Goal: Navigation & Orientation: Understand site structure

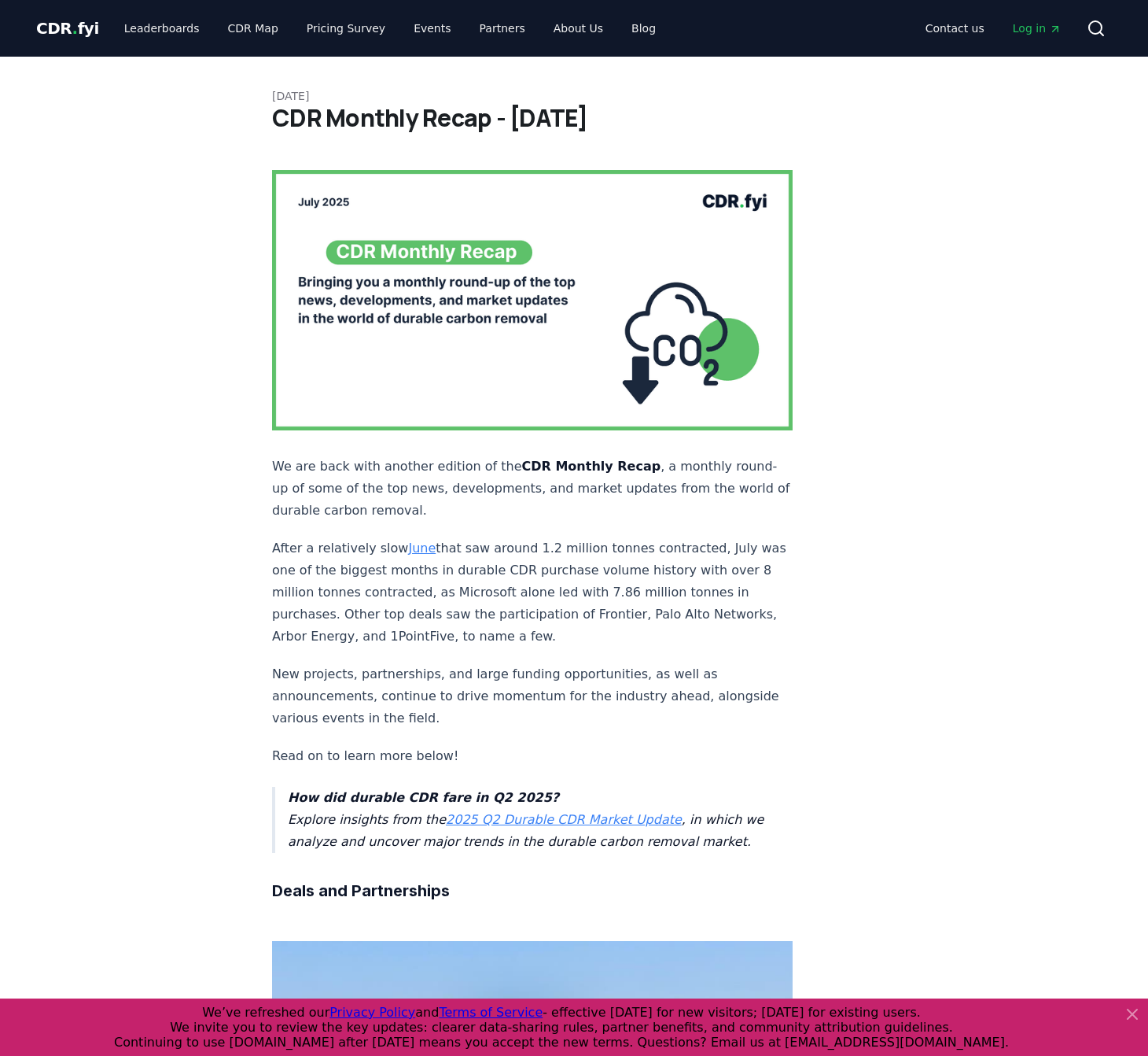
click at [1137, 1015] on icon at bounding box center [1132, 1014] width 19 height 19
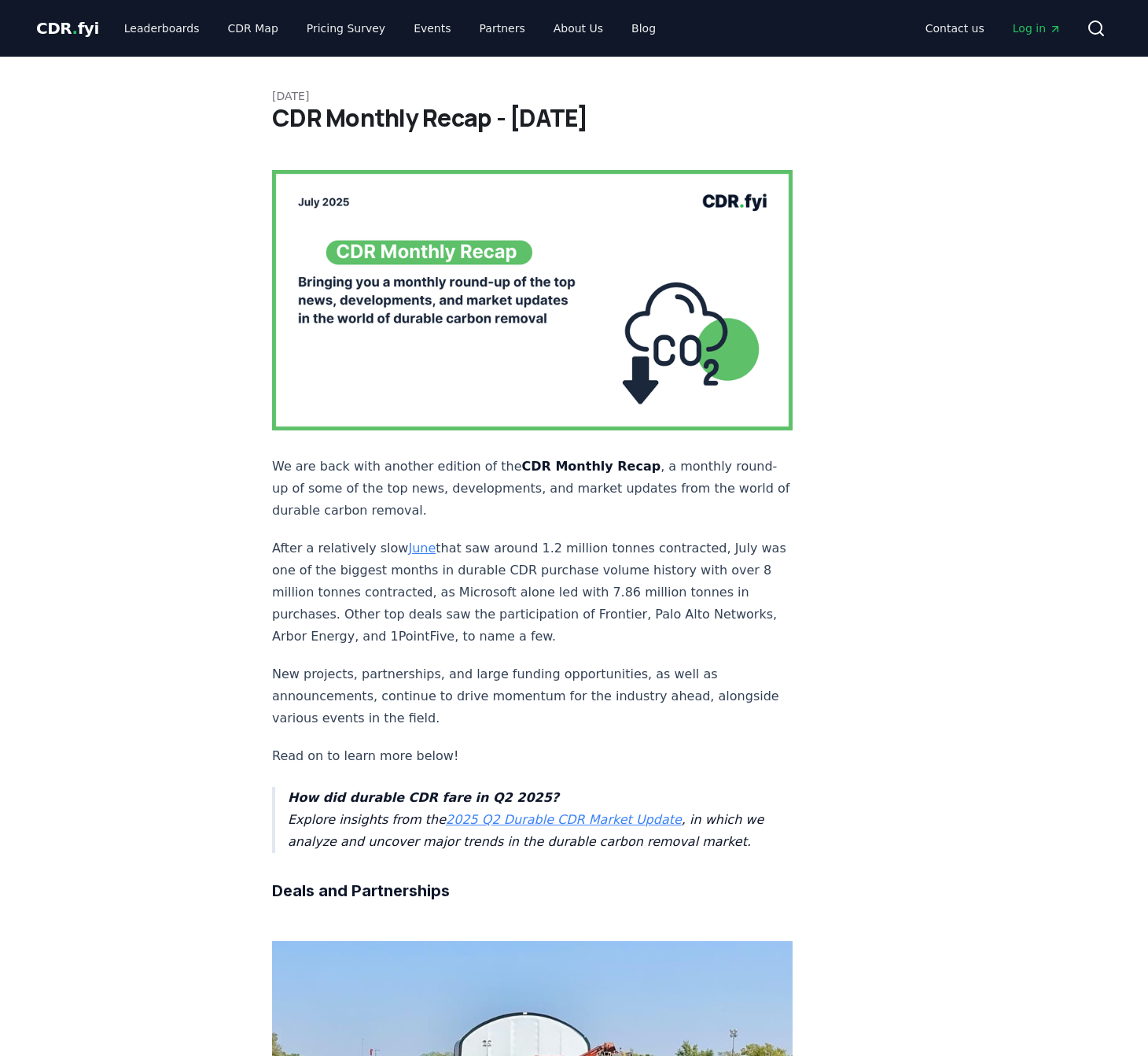
click at [64, 28] on span "CDR . fyi" at bounding box center [68, 28] width 63 height 19
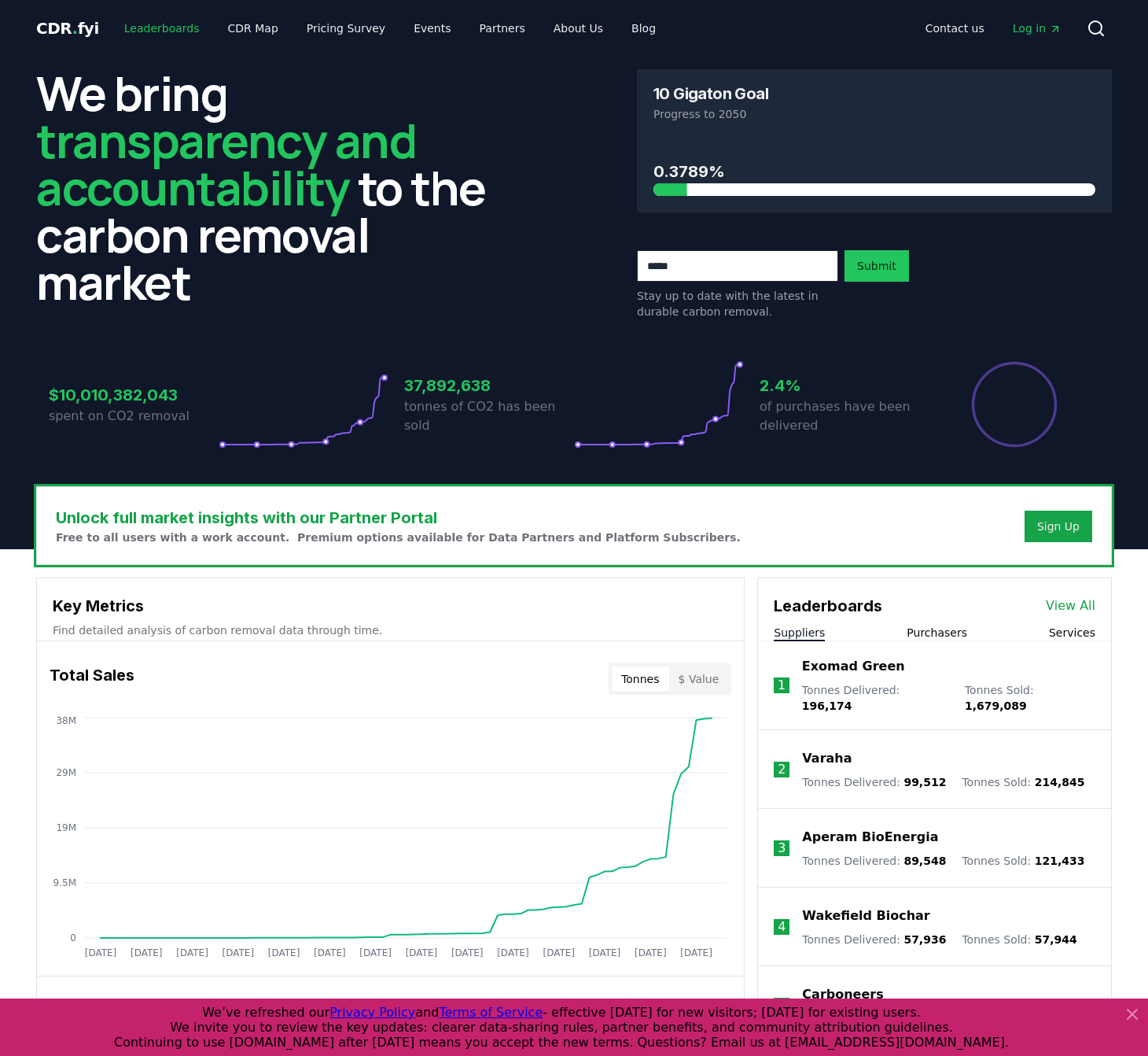
click at [179, 29] on link "Leaderboards" at bounding box center [162, 28] width 101 height 28
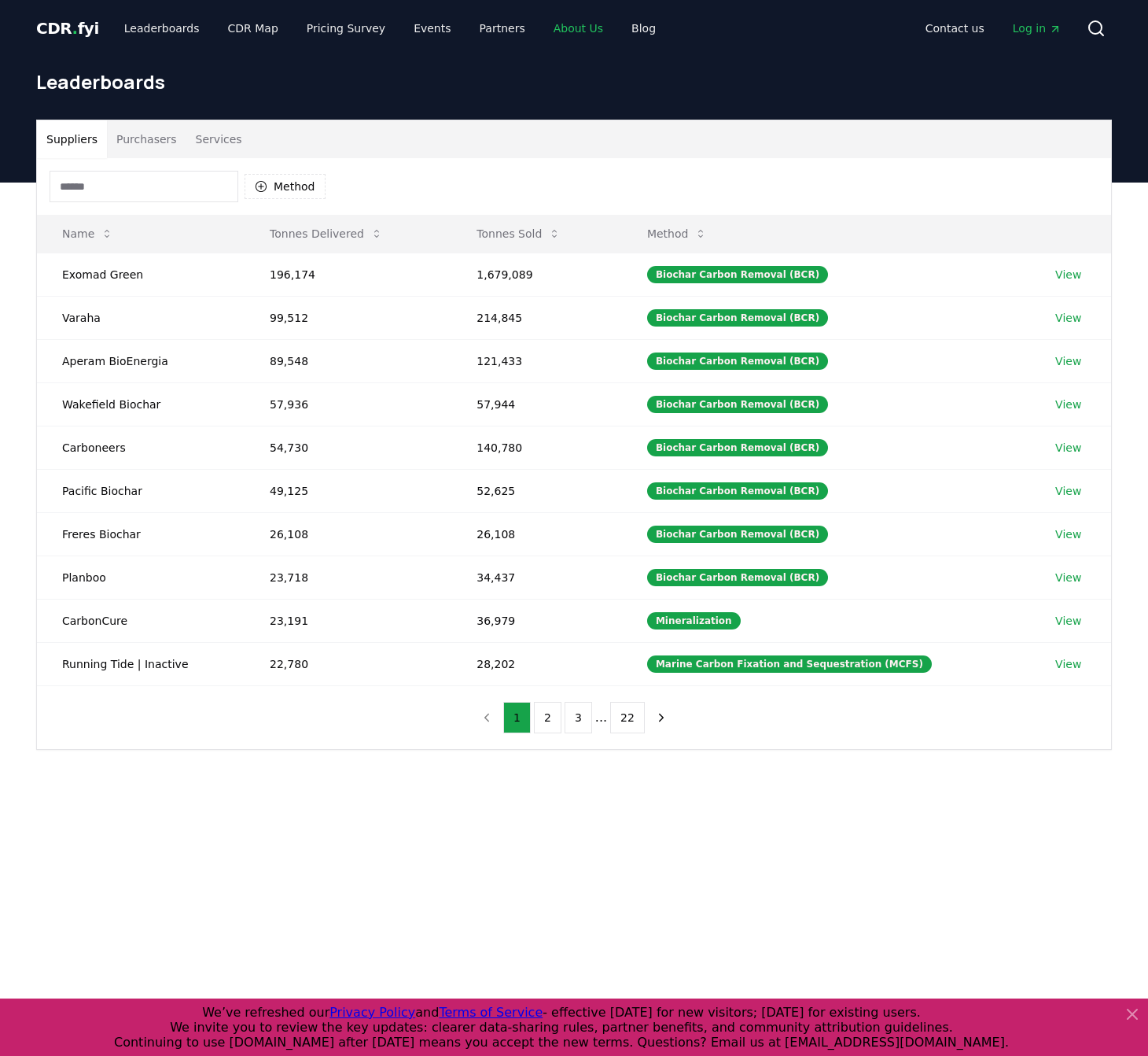
click at [573, 30] on link "About Us" at bounding box center [579, 28] width 75 height 28
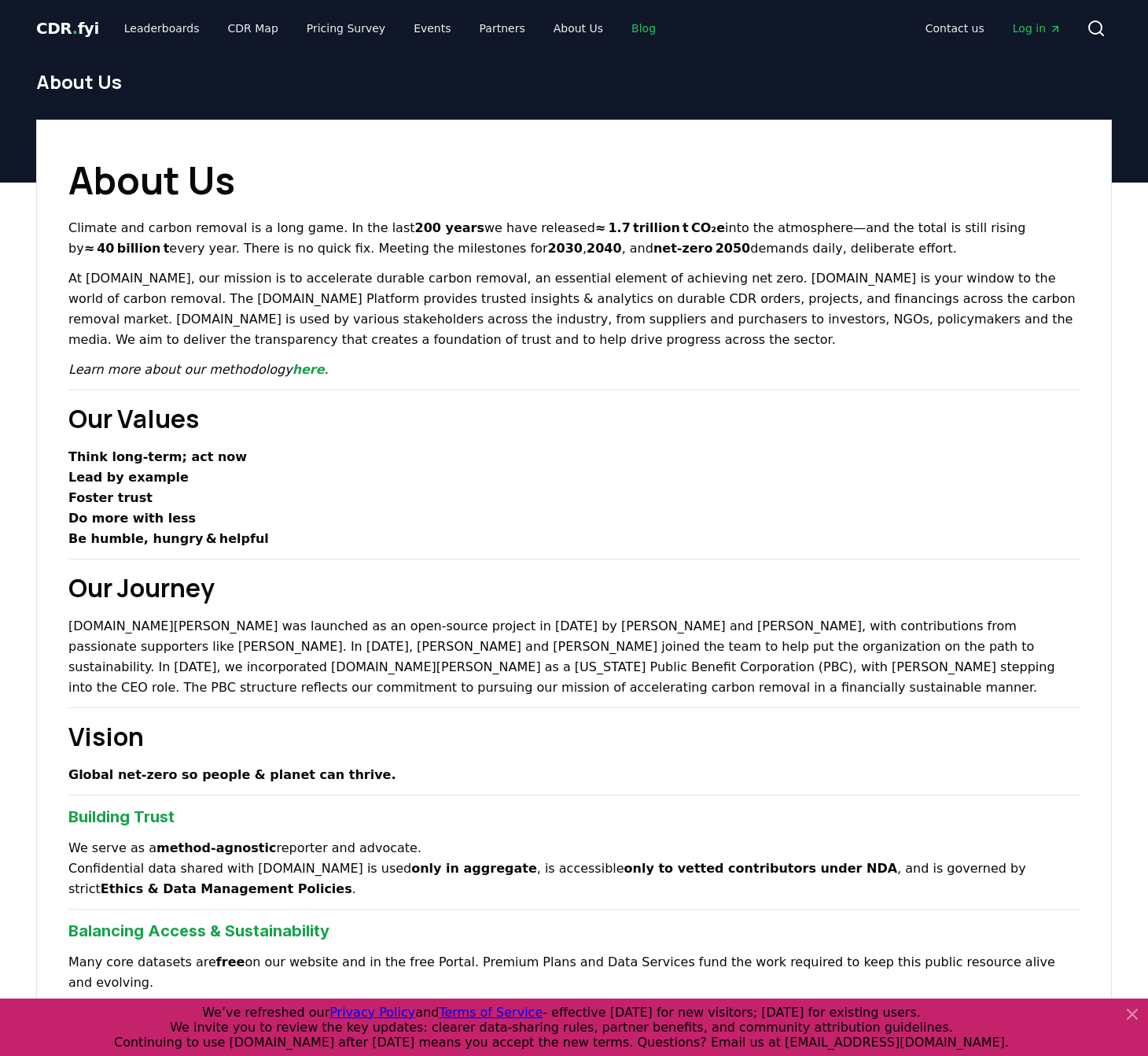
click at [626, 30] on link "Blog" at bounding box center [644, 28] width 50 height 28
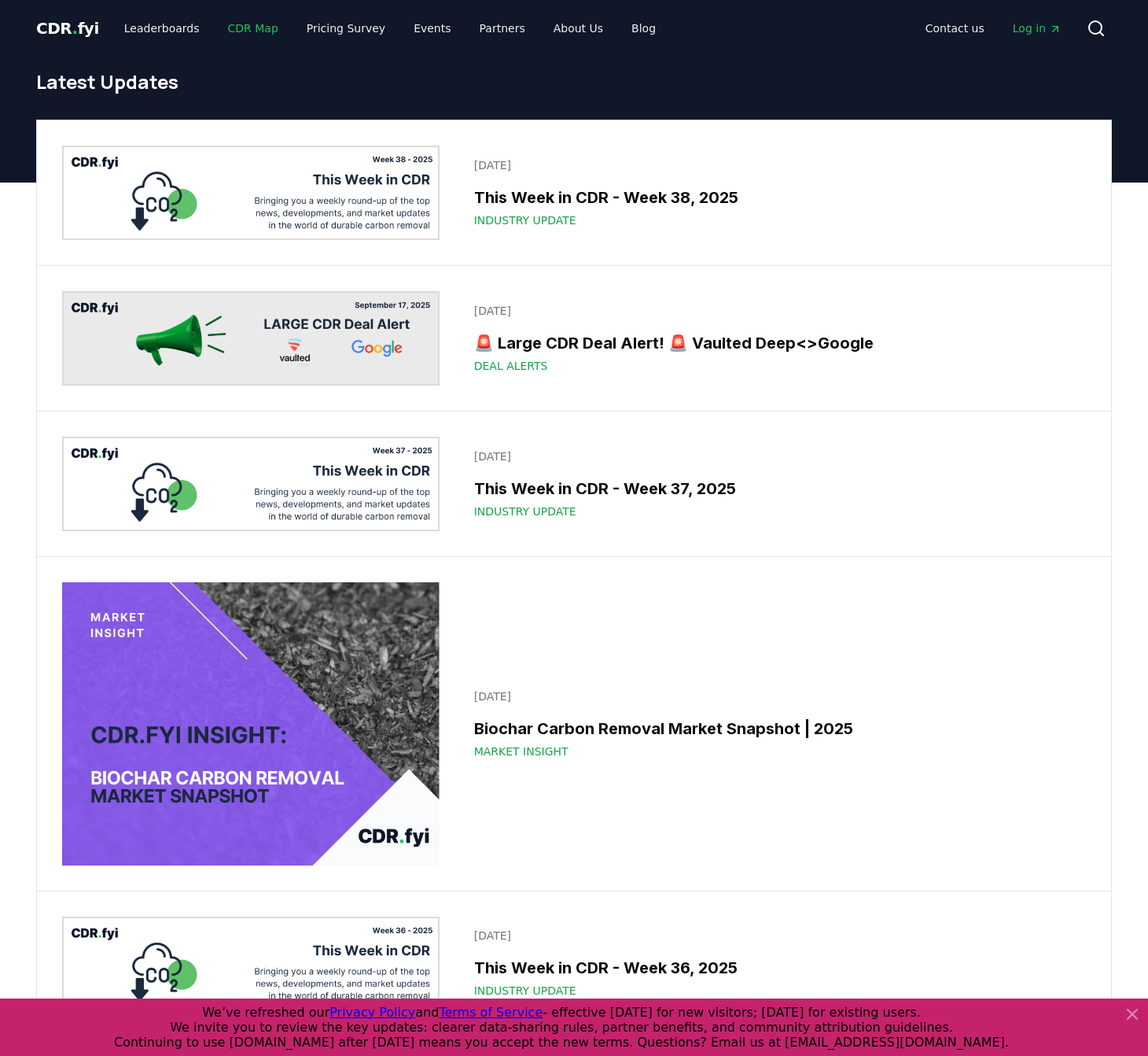
click at [249, 28] on link "CDR Map" at bounding box center [253, 28] width 75 height 28
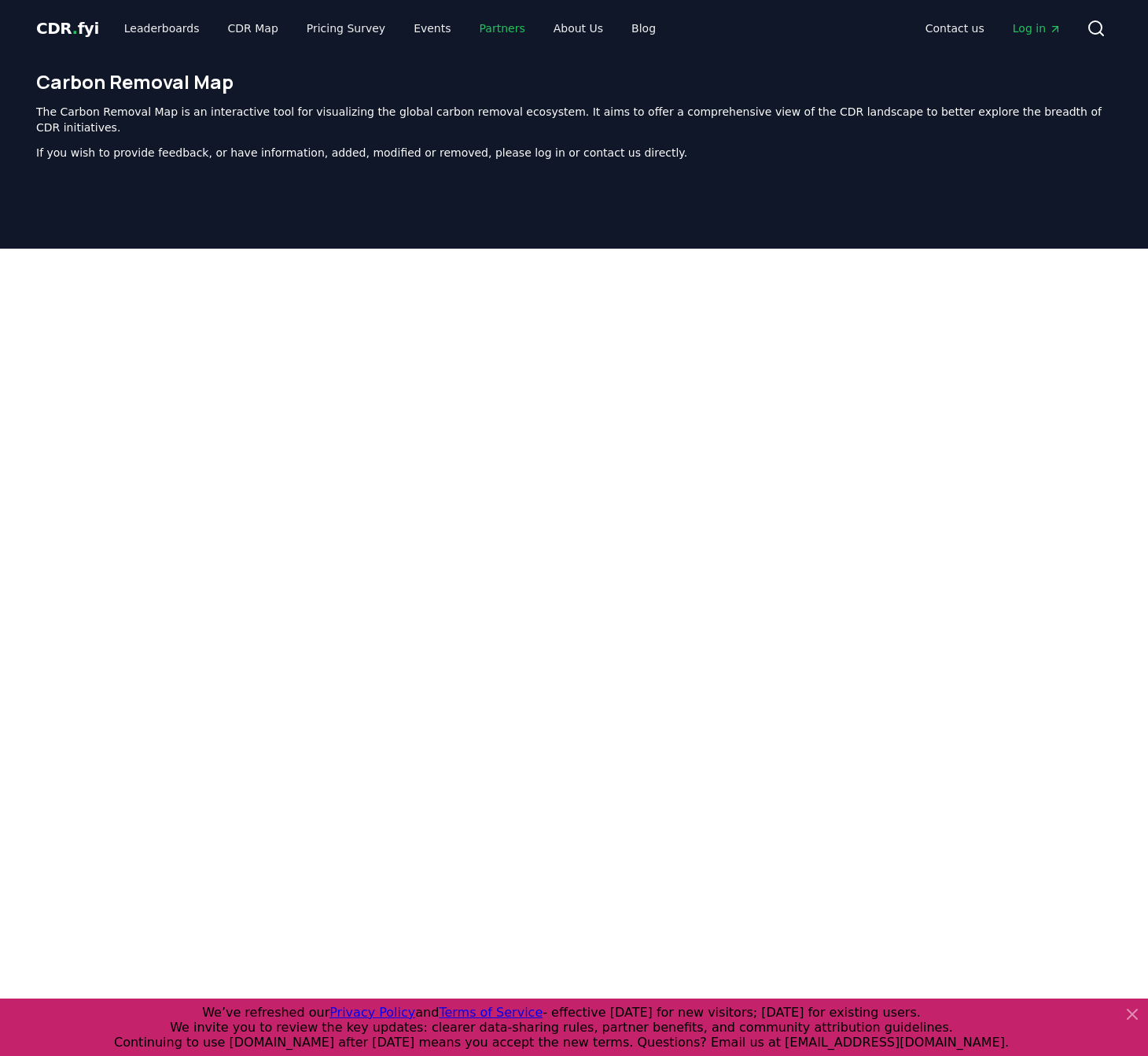
click at [470, 30] on link "Partners" at bounding box center [503, 28] width 71 height 28
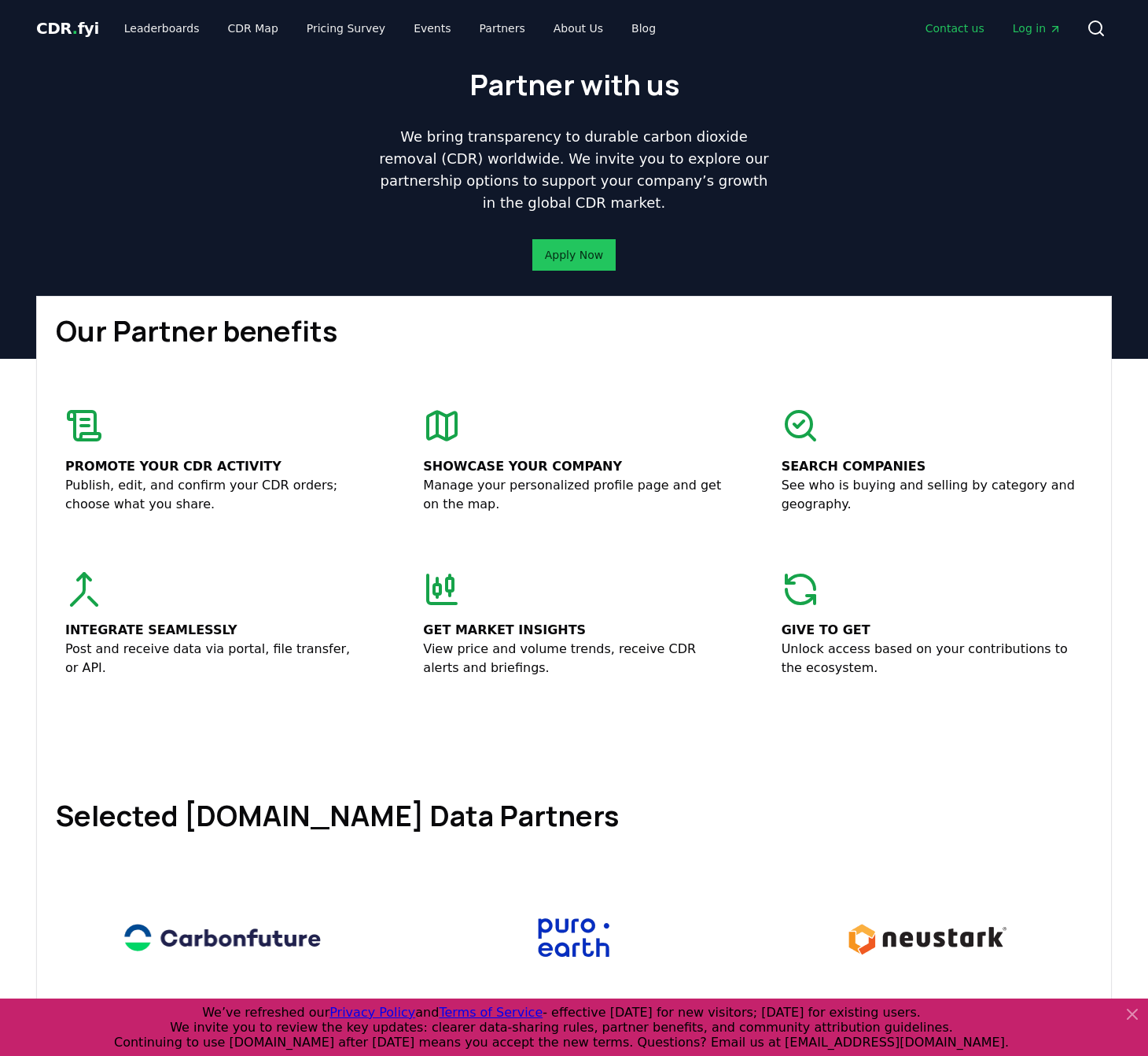
click at [963, 28] on link "Contact us" at bounding box center [955, 28] width 84 height 28
